Goal: Obtain resource: Download file/media

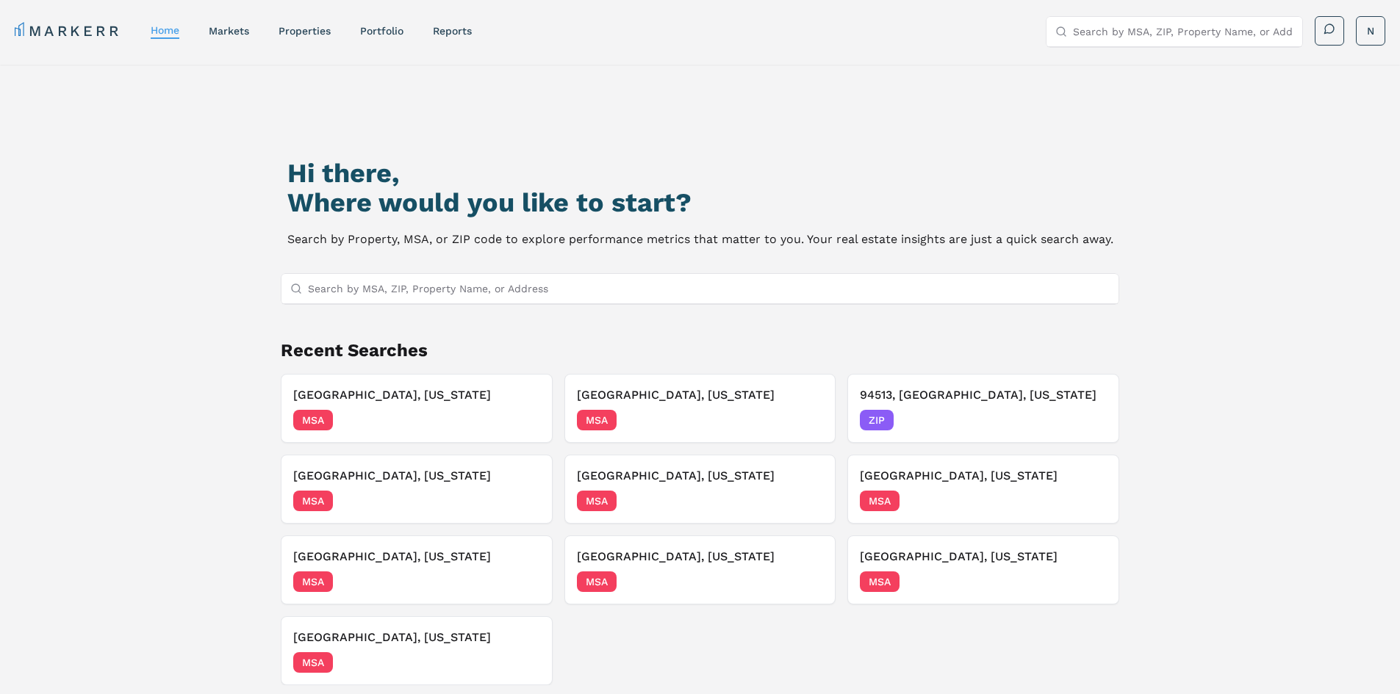
click at [489, 282] on input "Search by MSA, ZIP, Property Name, or Address" at bounding box center [709, 288] width 802 height 29
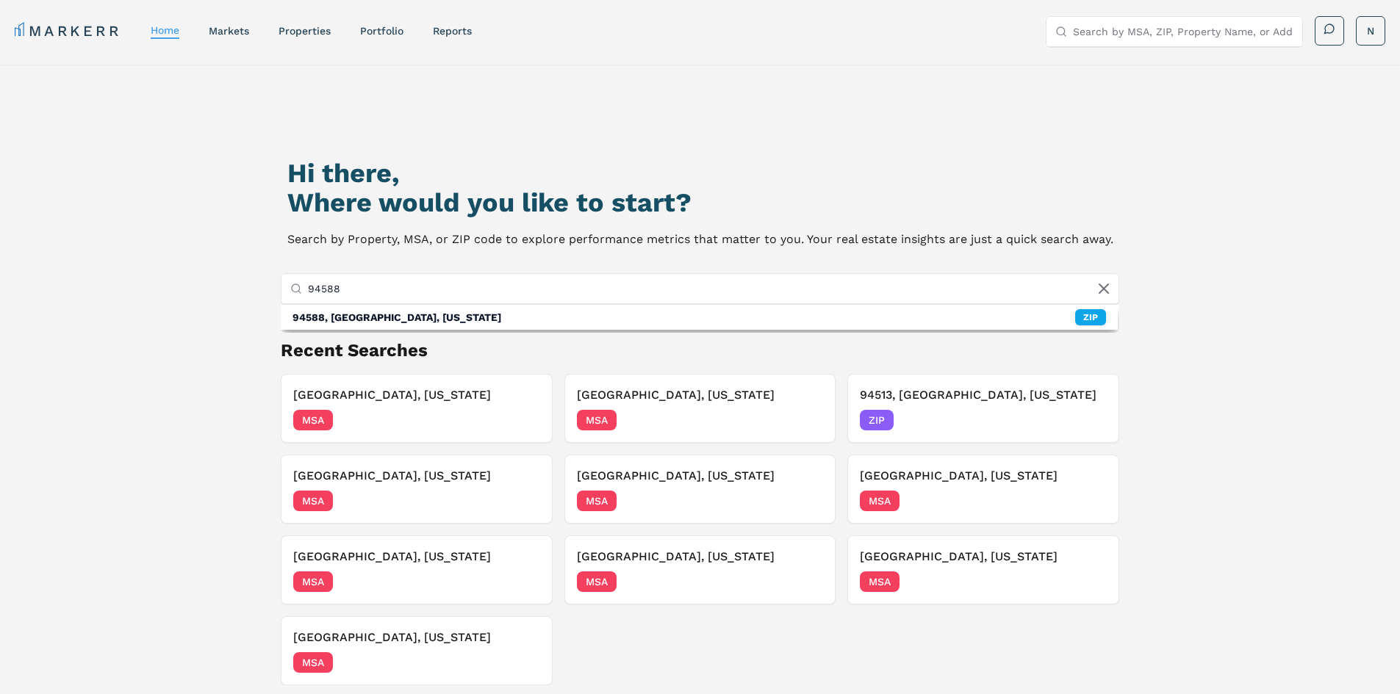
click at [331, 287] on input "94588" at bounding box center [709, 288] width 802 height 29
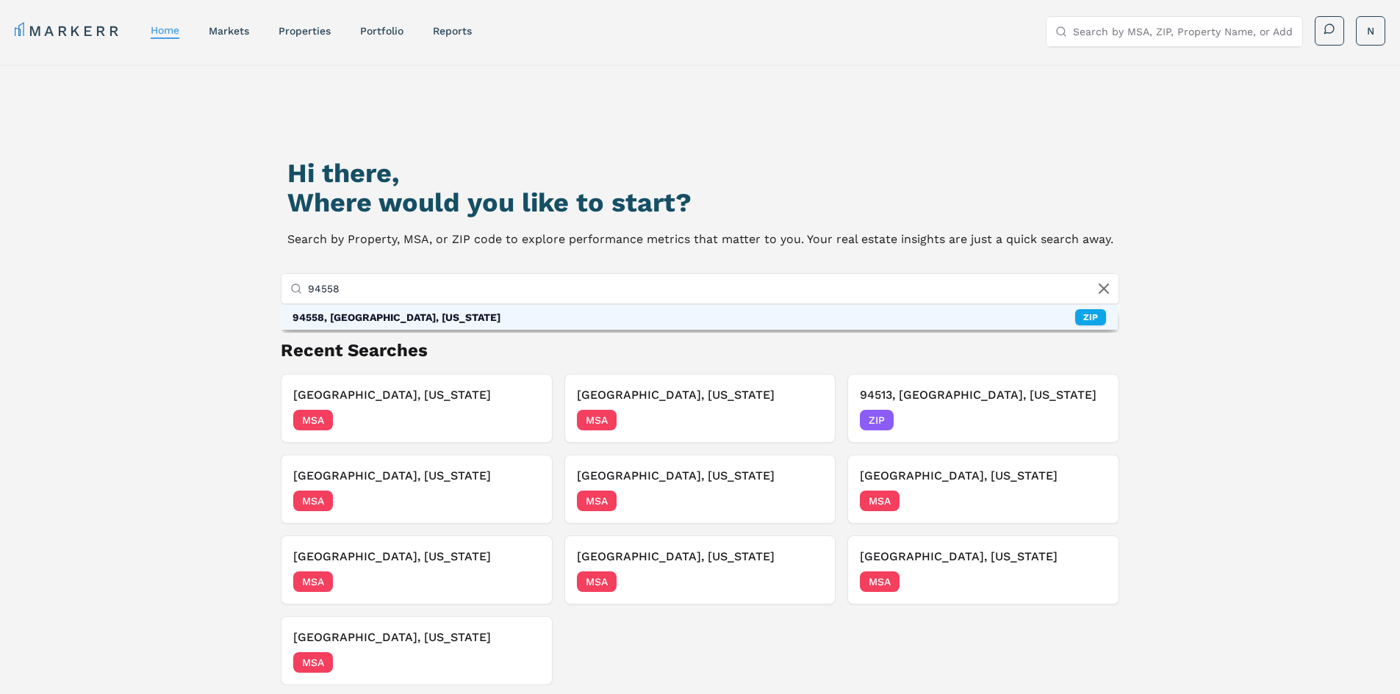
type input "94558"
click at [408, 320] on div "94558, [GEOGRAPHIC_DATA], [US_STATE]" at bounding box center [396, 317] width 208 height 15
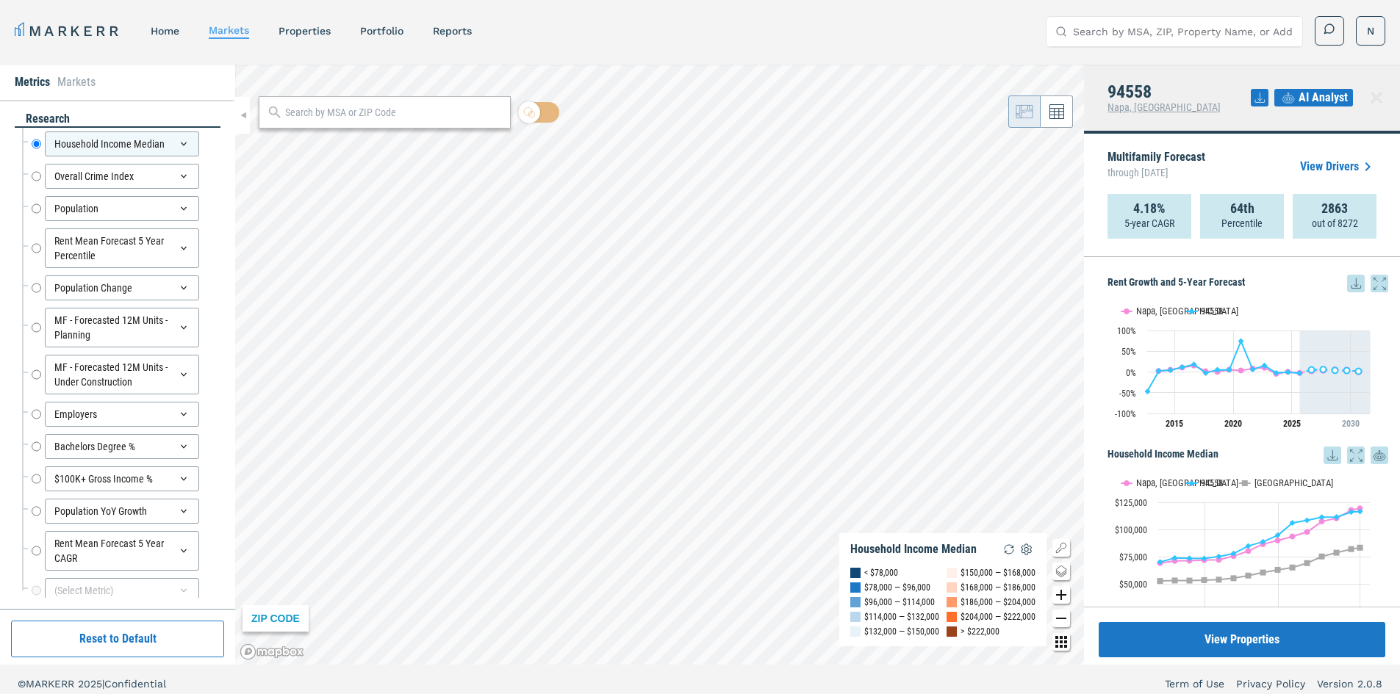
click at [1347, 286] on icon at bounding box center [1356, 284] width 18 height 18
click at [1298, 375] on div "Download as XLS" at bounding box center [1290, 378] width 84 height 15
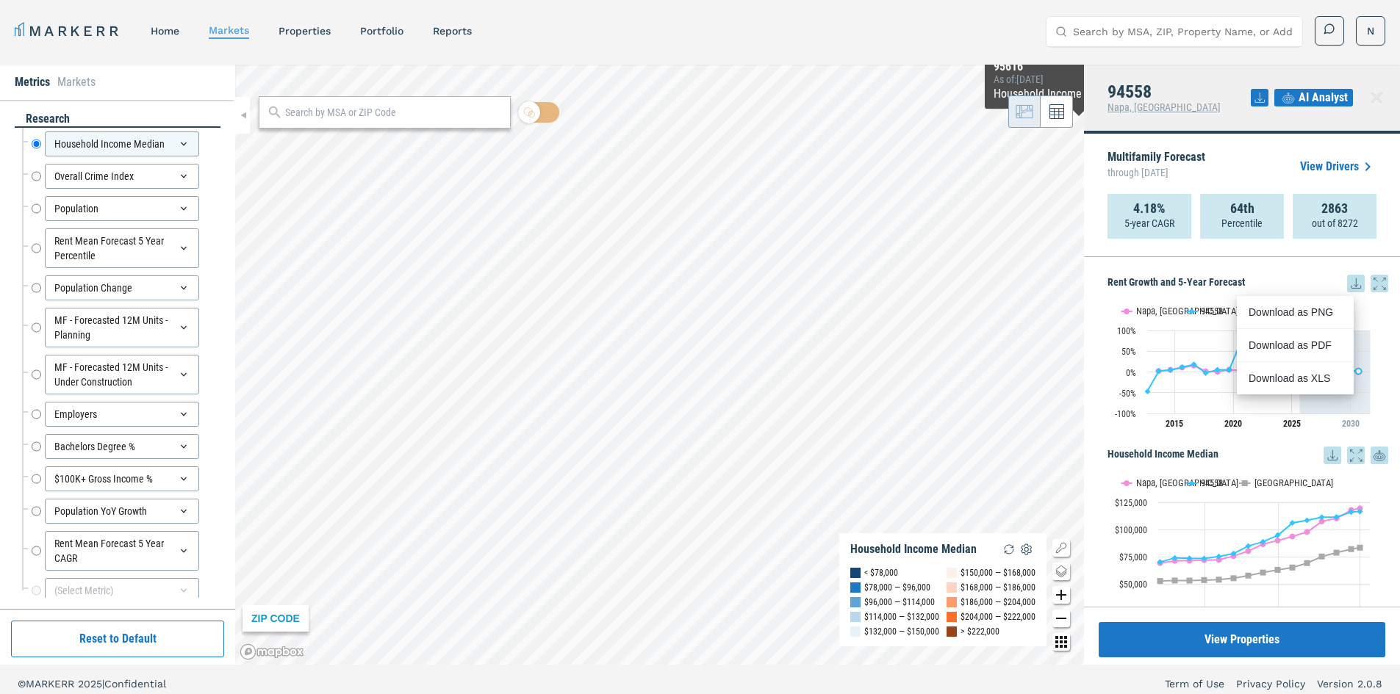
click at [1117, 109] on span "Napa, [GEOGRAPHIC_DATA]" at bounding box center [1163, 107] width 113 height 12
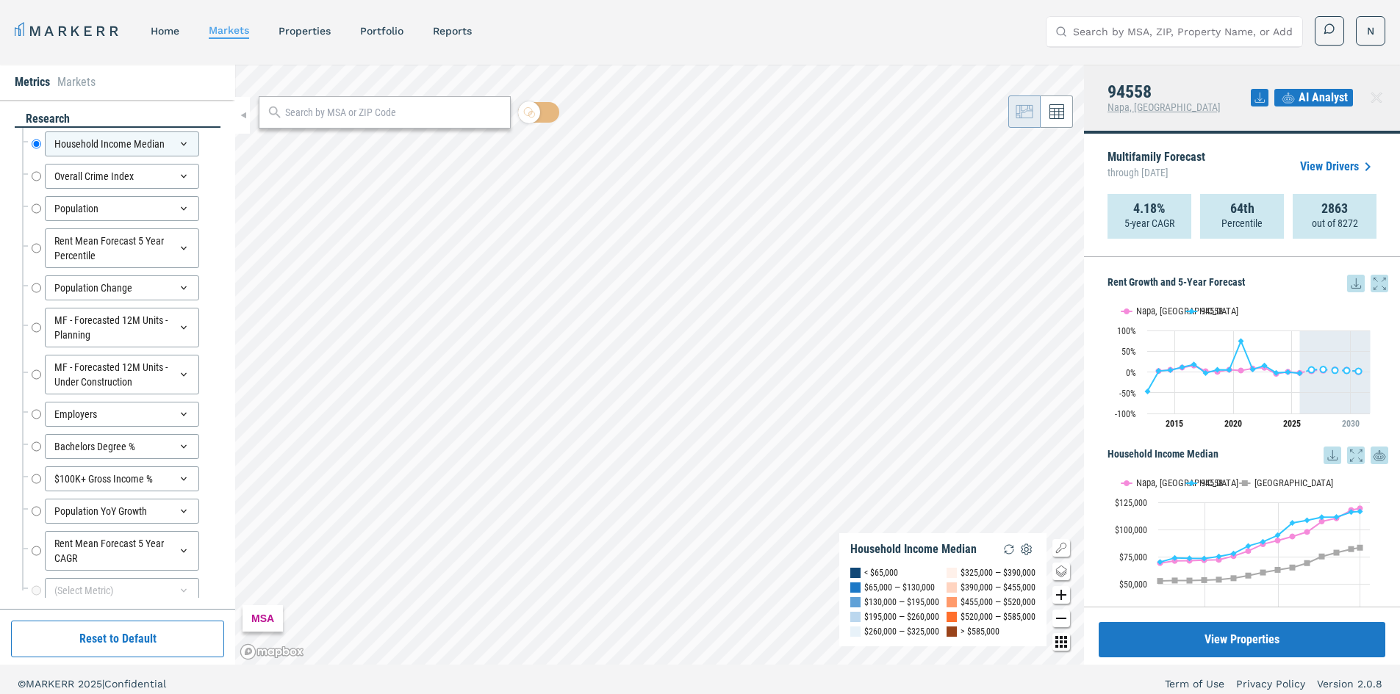
click at [1371, 96] on icon at bounding box center [1376, 98] width 18 height 18
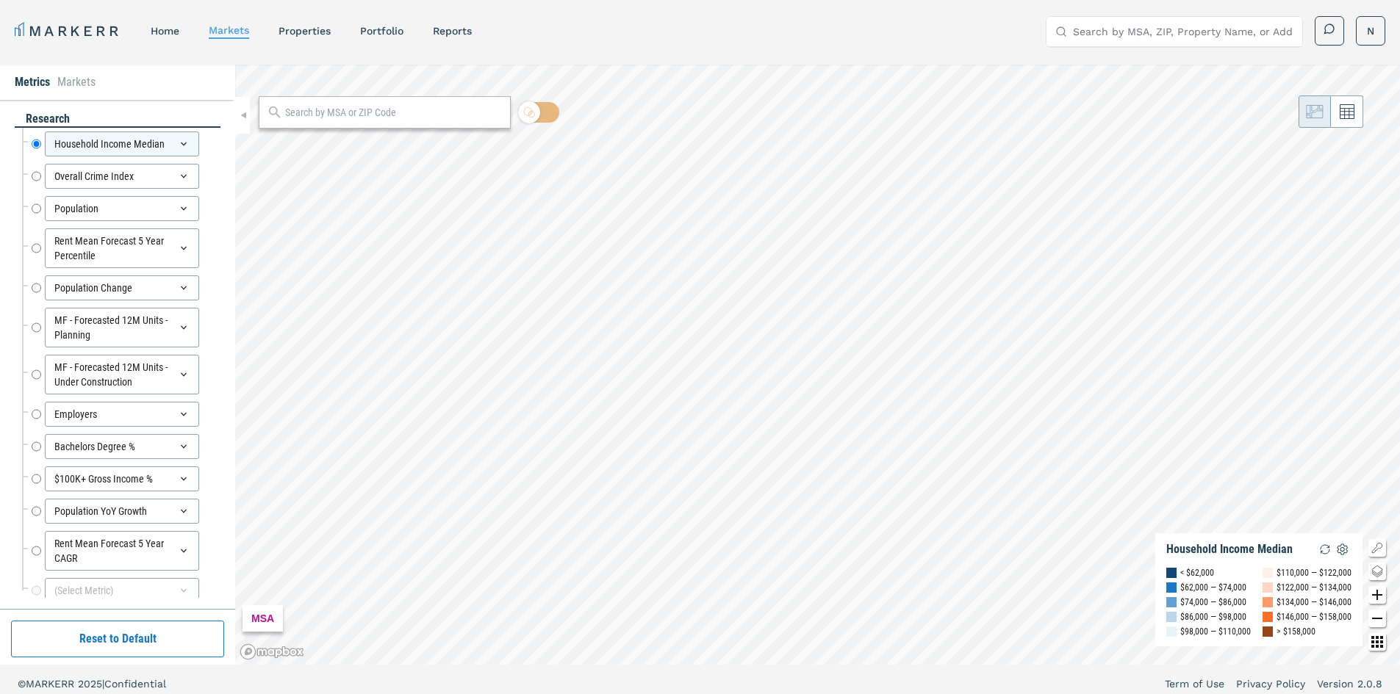
click at [1122, 30] on input "Search by MSA, ZIP, Property Name, or Address" at bounding box center [1183, 31] width 220 height 29
type input "94954"
click at [1198, 62] on div "94954, [GEOGRAPHIC_DATA], [US_STATE]" at bounding box center [1157, 66] width 201 height 29
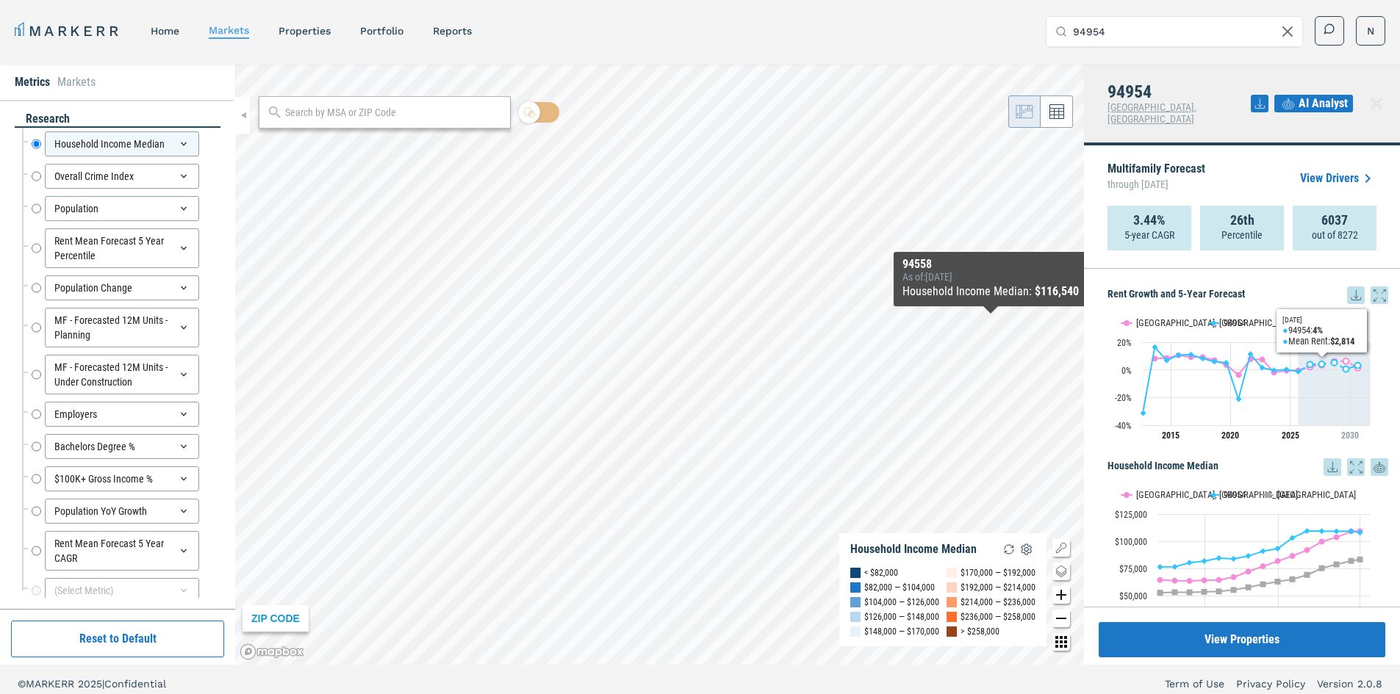
click at [1347, 287] on icon at bounding box center [1356, 296] width 18 height 18
click at [1303, 381] on div "Download as XLS" at bounding box center [1290, 378] width 84 height 15
click at [1347, 287] on icon at bounding box center [1356, 296] width 18 height 18
click at [1294, 375] on div "Download as XLS" at bounding box center [1290, 378] width 84 height 15
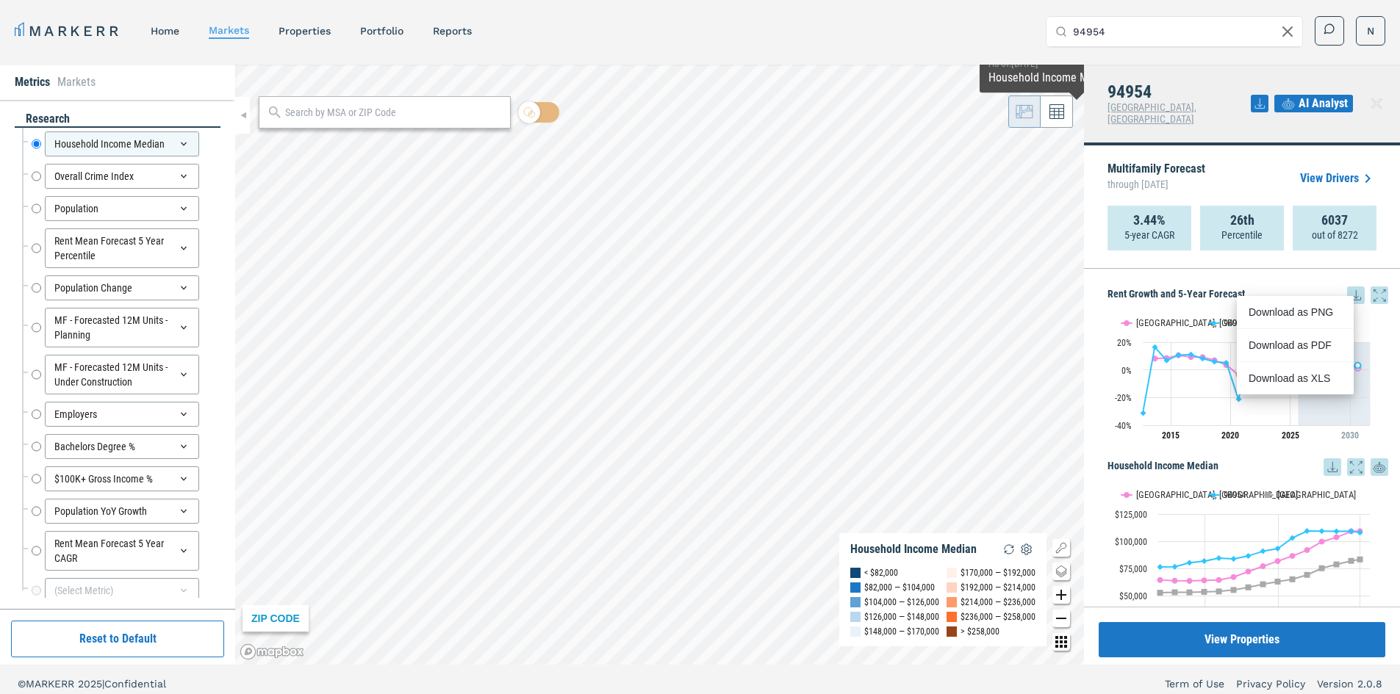
click at [1142, 103] on span "[GEOGRAPHIC_DATA], [GEOGRAPHIC_DATA]" at bounding box center [1151, 113] width 89 height 24
